Goal: Task Accomplishment & Management: Manage account settings

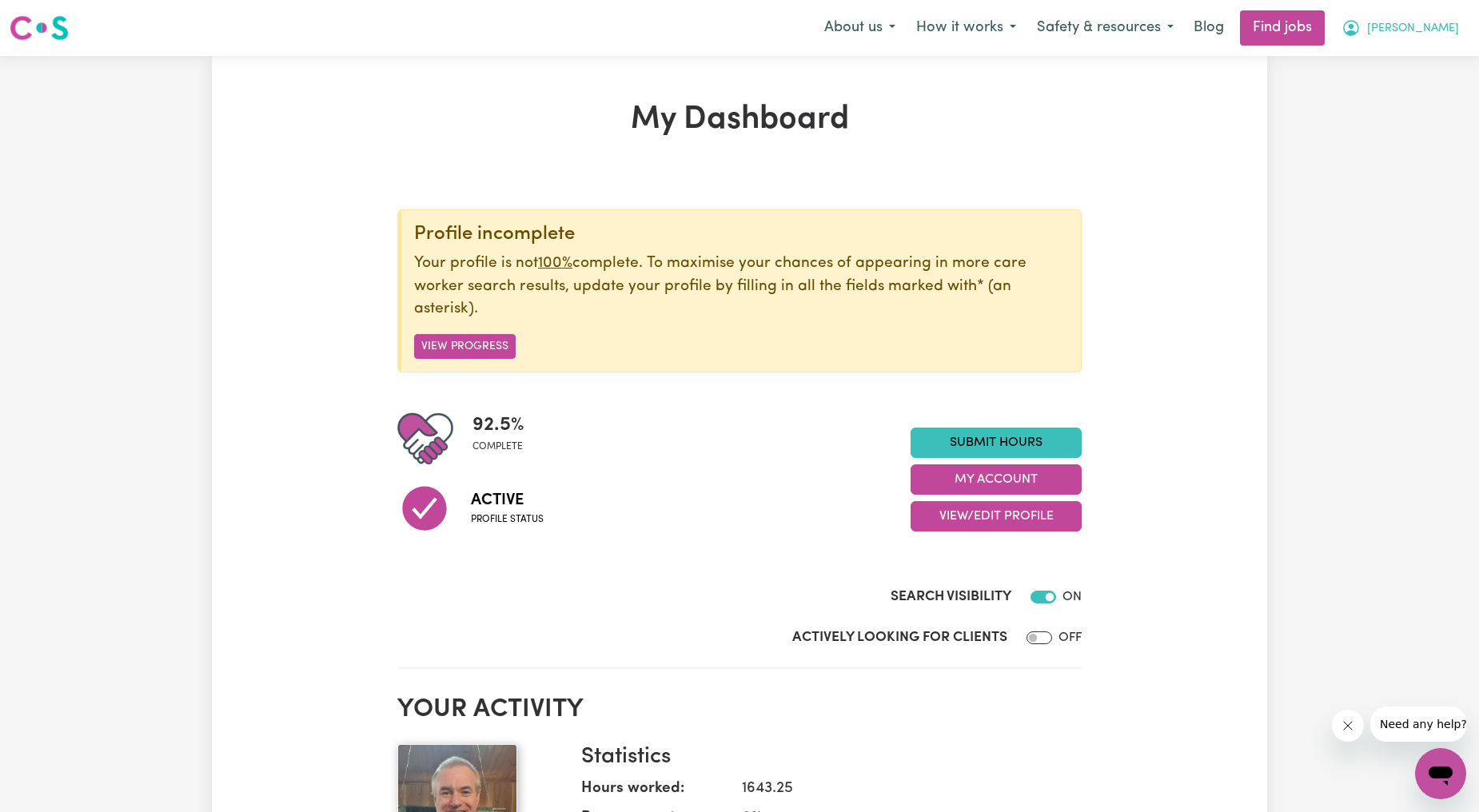
click at [1439, 30] on span "[PERSON_NAME]" at bounding box center [1413, 28] width 92 height 17
click at [1419, 66] on link "My Account" at bounding box center [1406, 62] width 126 height 30
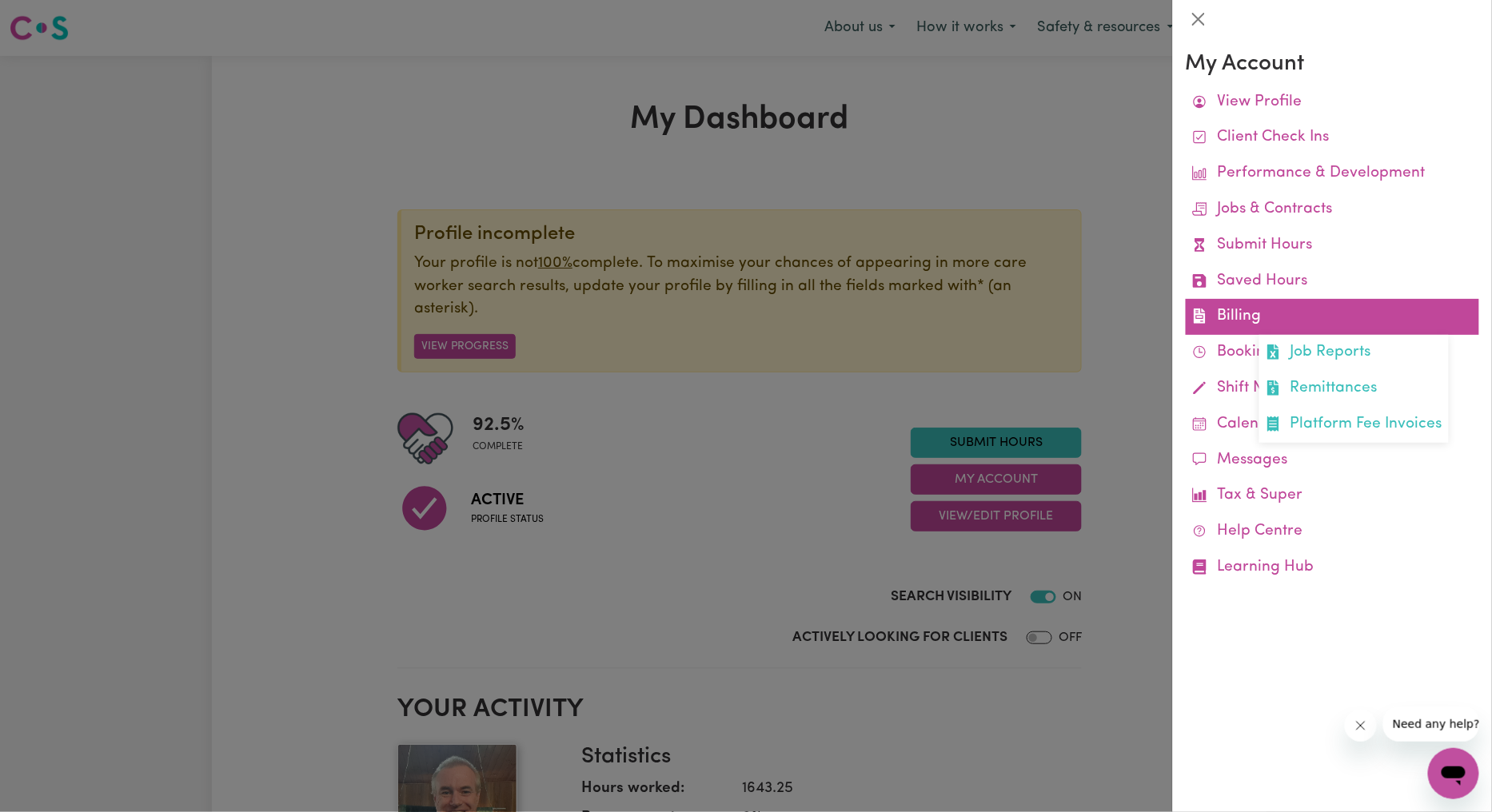
click at [1255, 310] on link "Billing Job Reports Remittances Platform Fee Invoices" at bounding box center [1332, 317] width 294 height 36
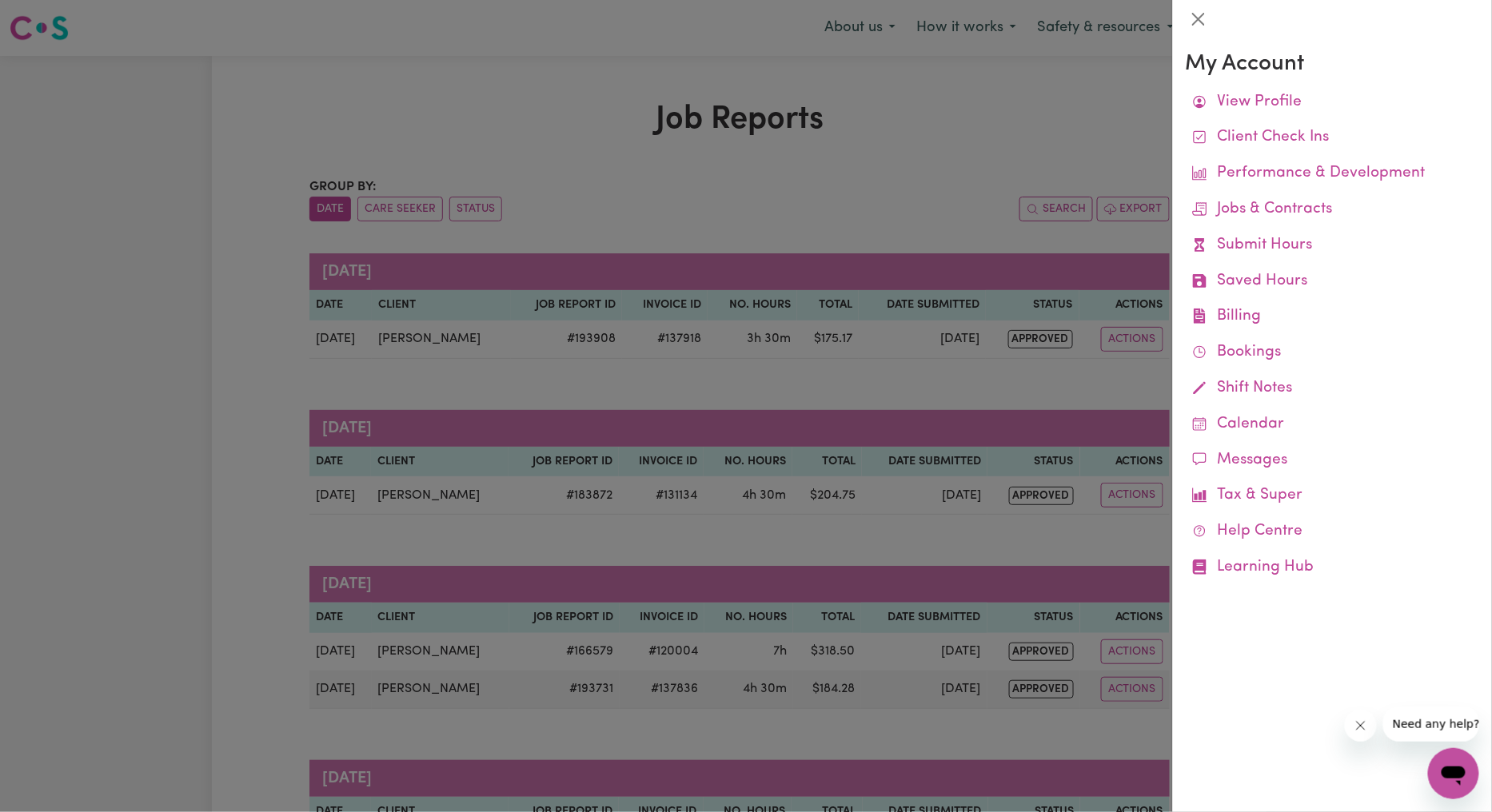
click at [857, 308] on div at bounding box center [746, 406] width 1492 height 812
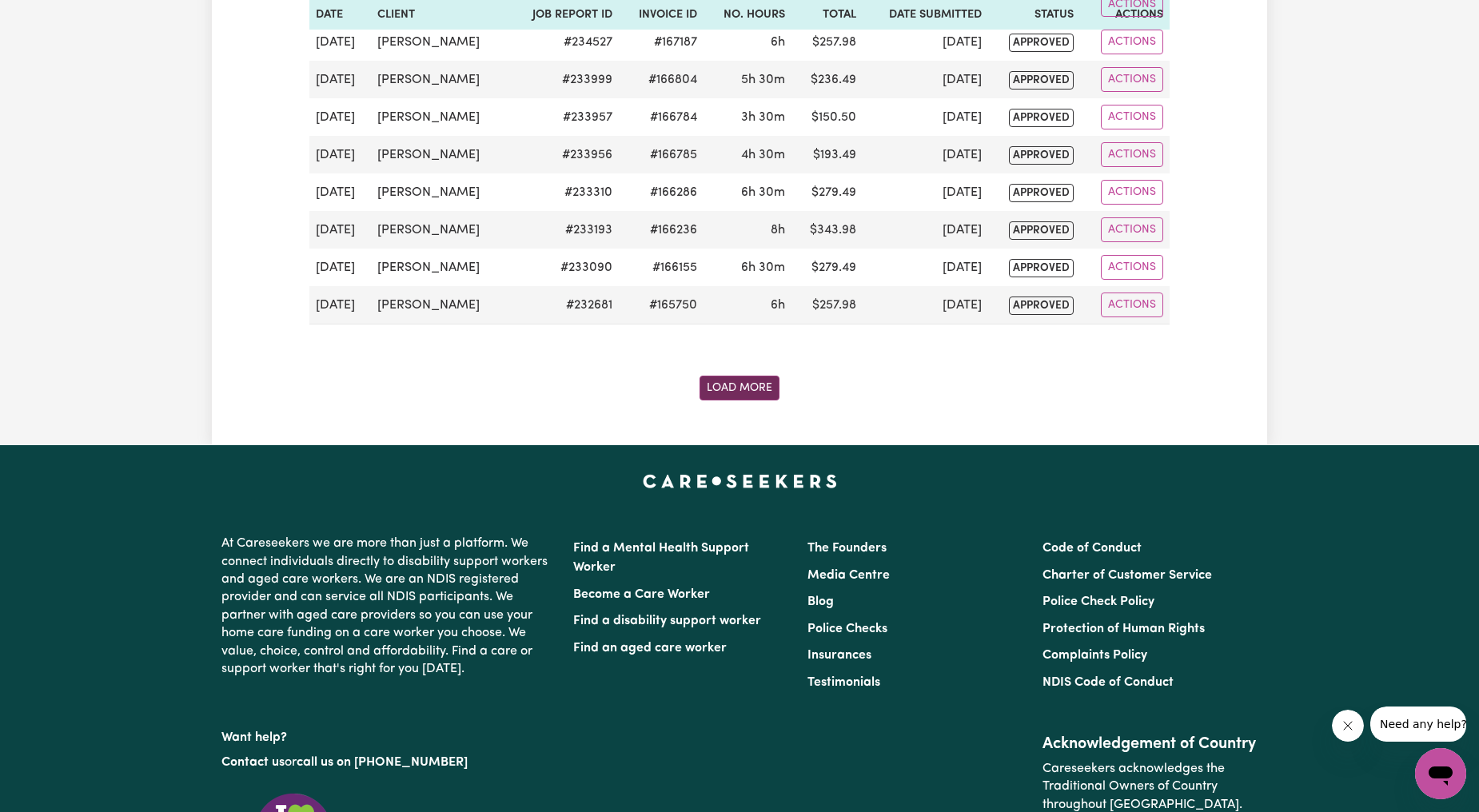
scroll to position [2570, 0]
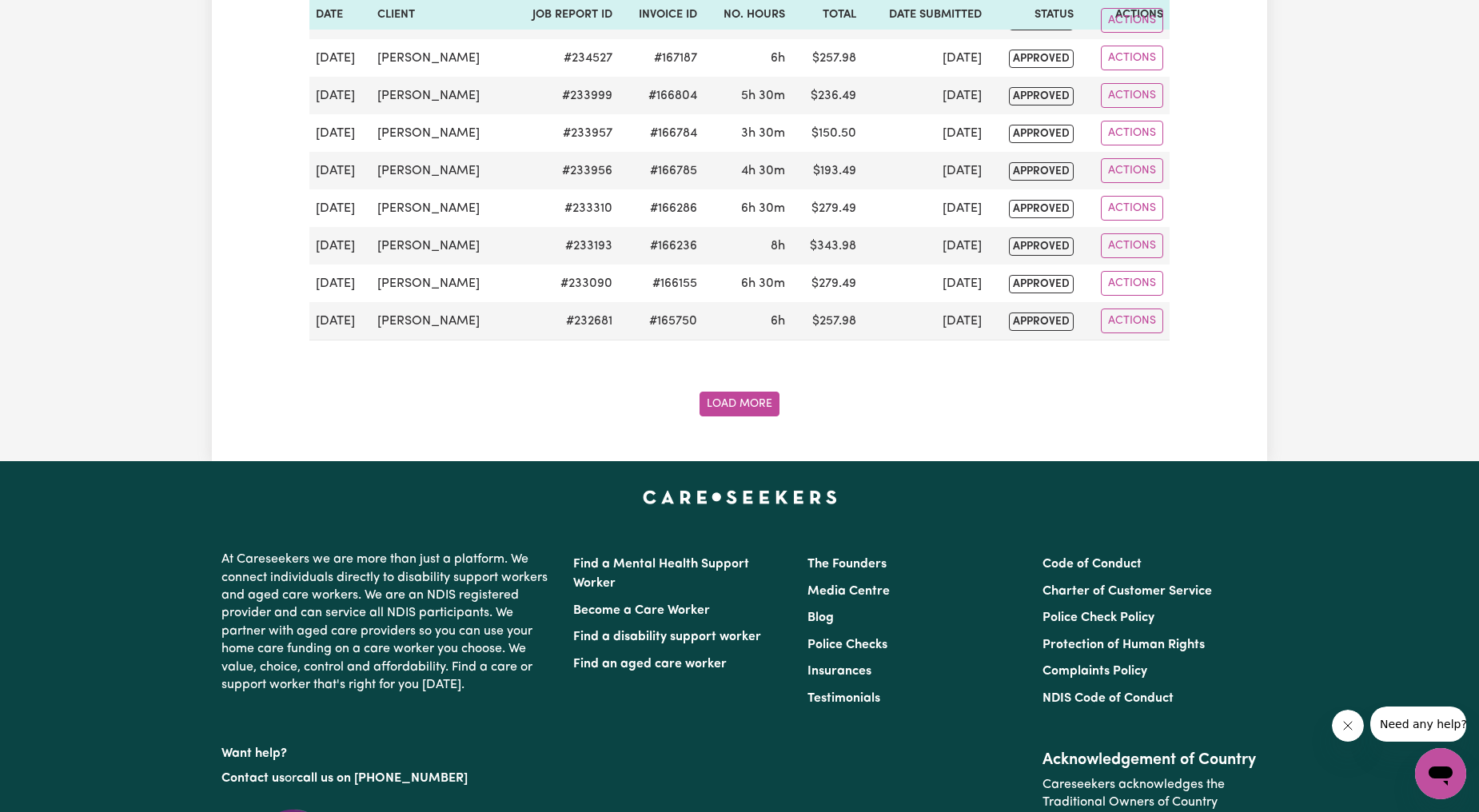
click at [738, 409] on button "Load More" at bounding box center [739, 404] width 80 height 25
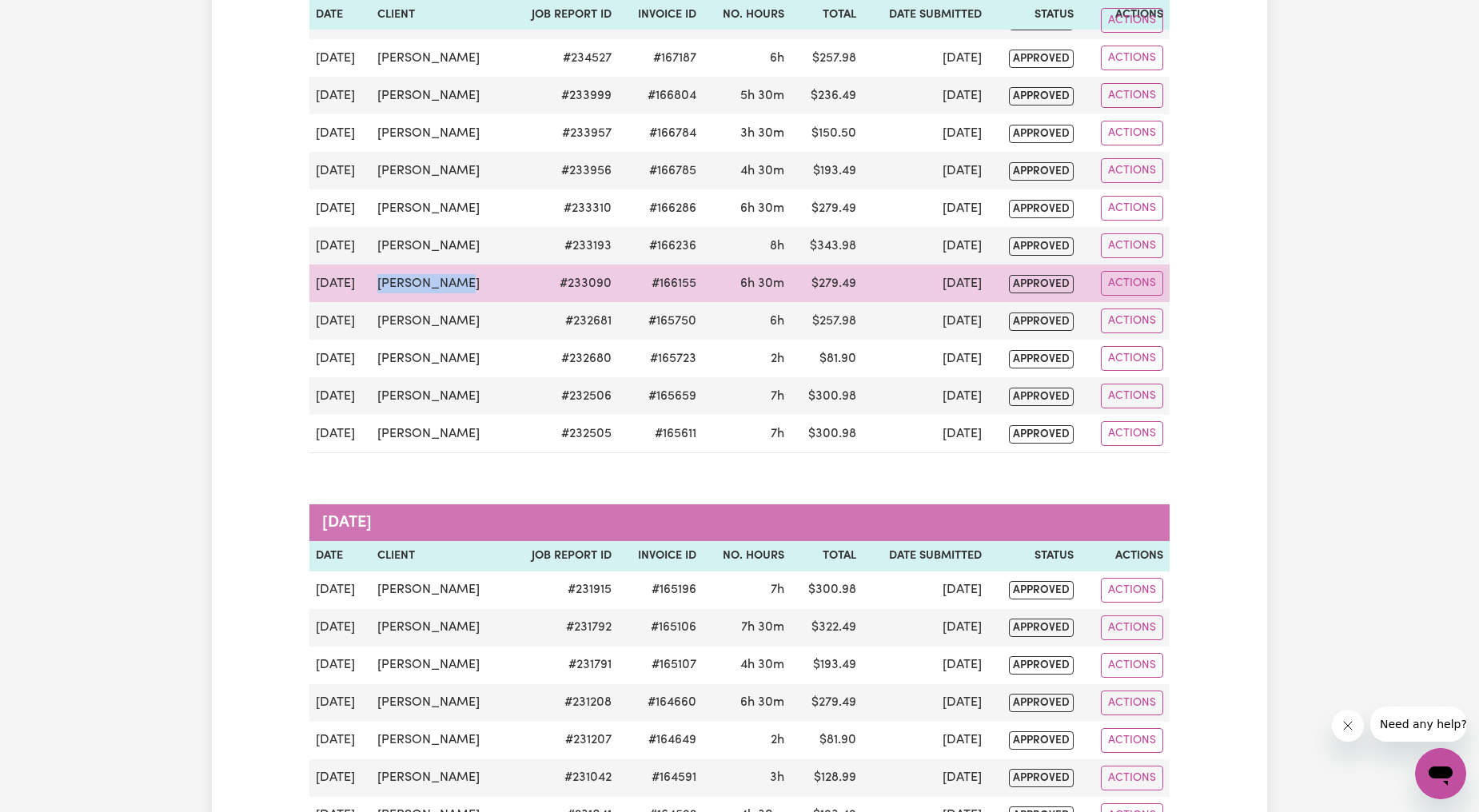
drag, startPoint x: 459, startPoint y: 287, endPoint x: 373, endPoint y: 286, distance: 86.0
click at [373, 286] on td "Riley Mattin" at bounding box center [439, 283] width 136 height 38
copy td "Riley Mattin"
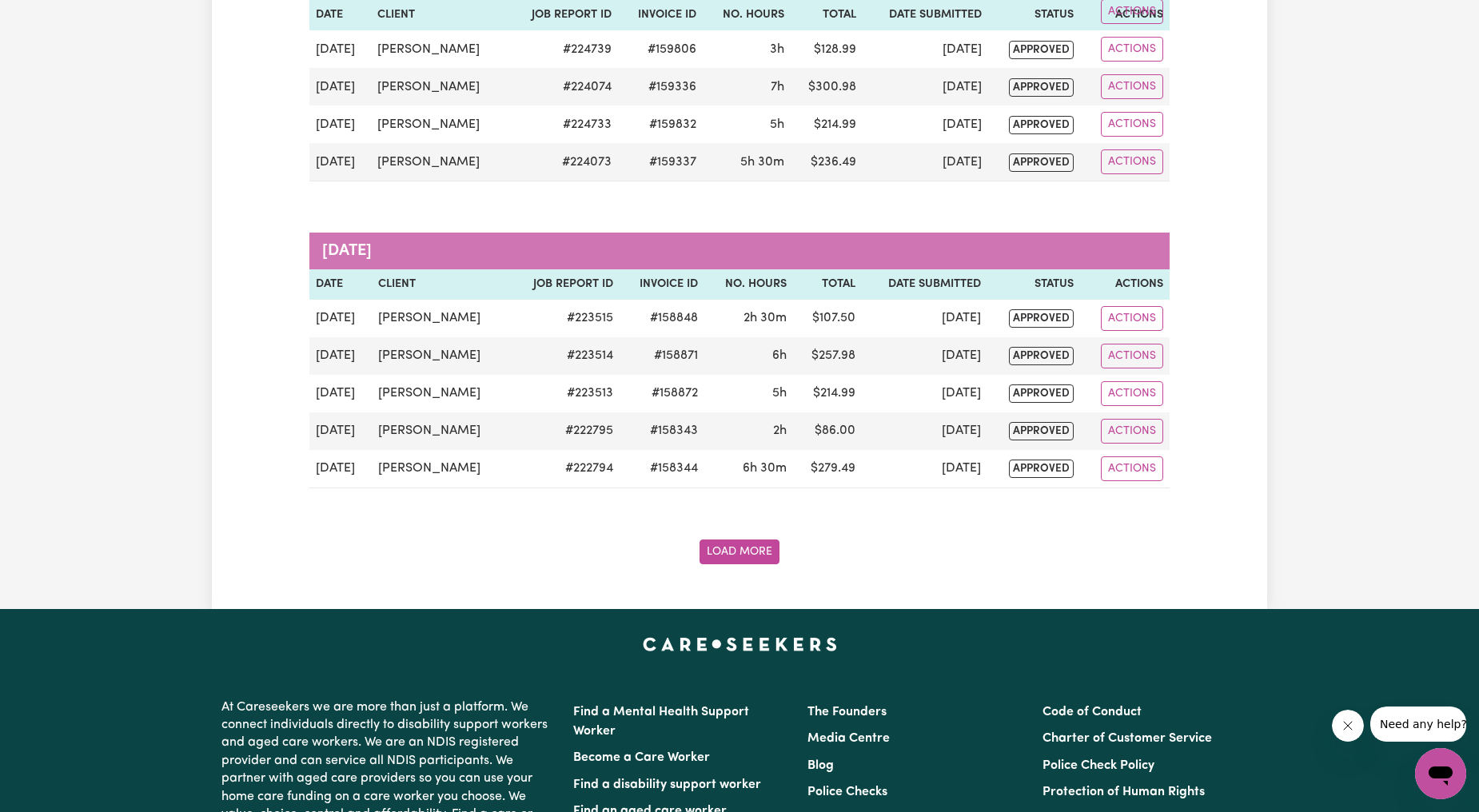
scroll to position [4634, 0]
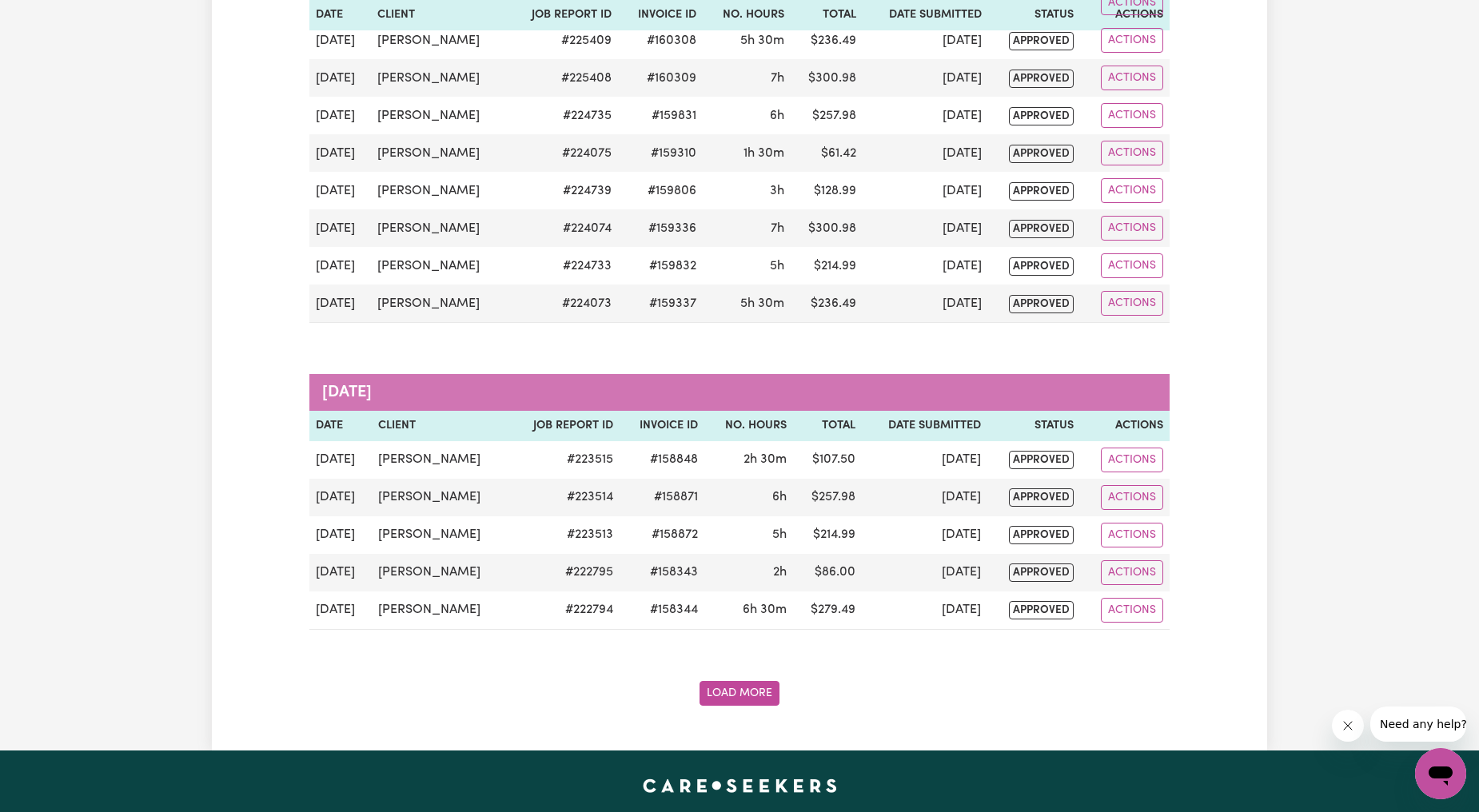
click at [742, 706] on button "Load More" at bounding box center [739, 693] width 80 height 25
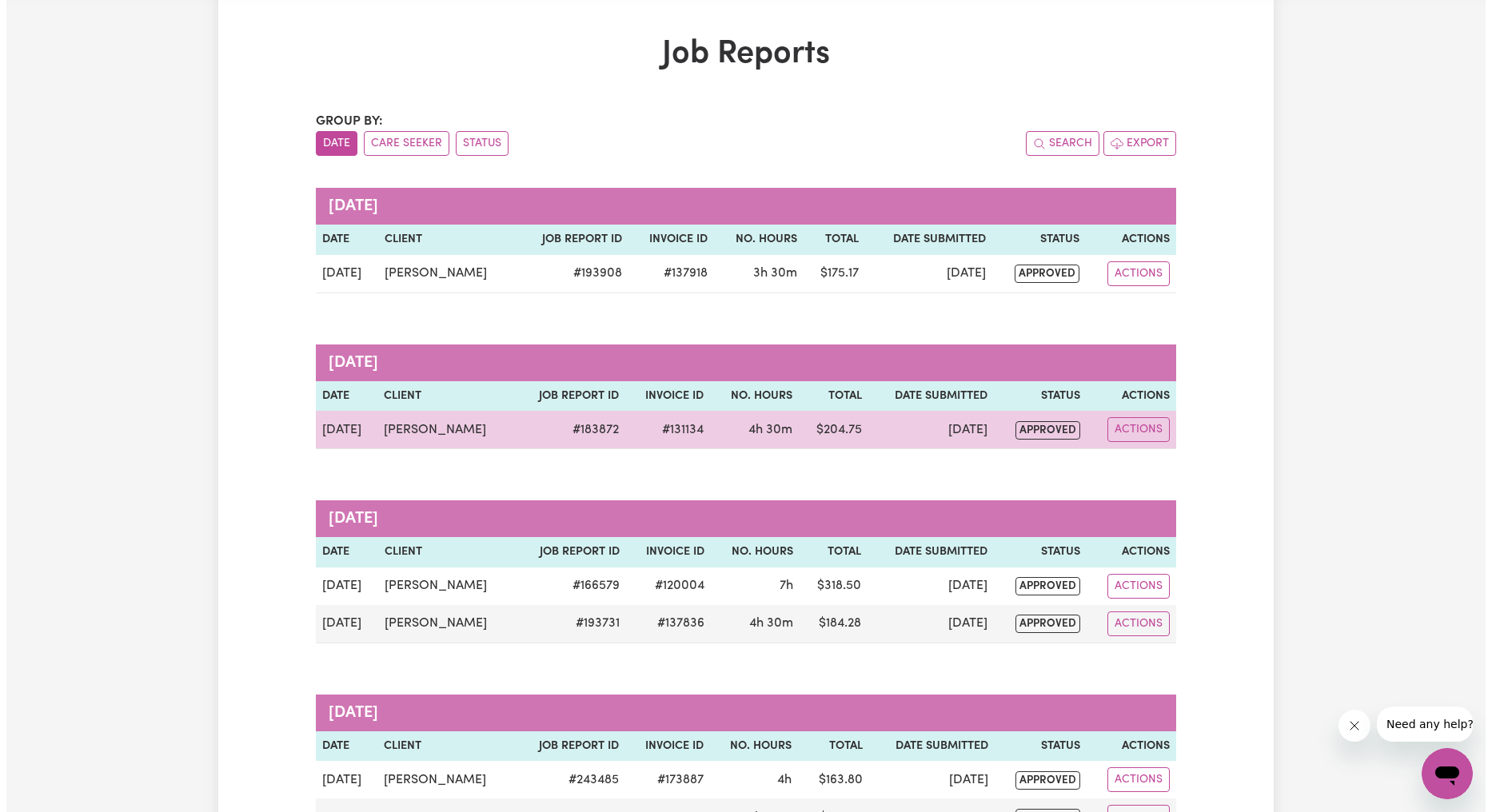
scroll to position [0, 0]
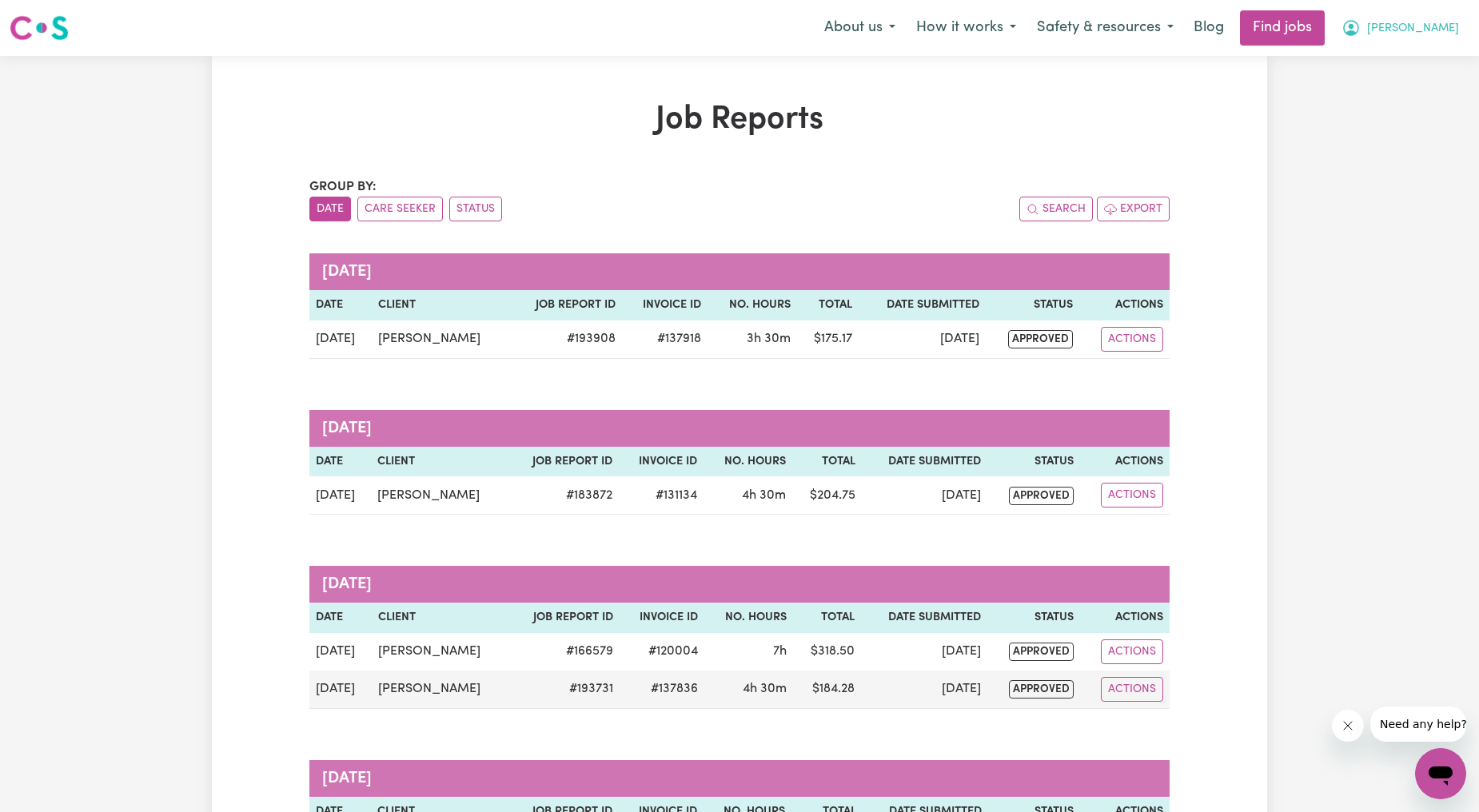
click at [1421, 26] on button "David" at bounding box center [1400, 28] width 138 height 34
click at [1385, 64] on link "My Account" at bounding box center [1406, 62] width 126 height 30
